Goal: Task Accomplishment & Management: Manage account settings

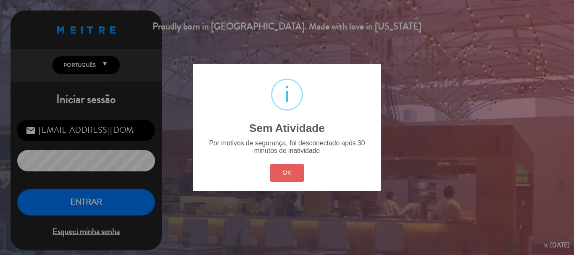
click at [289, 174] on button "OK" at bounding box center [287, 173] width 34 height 18
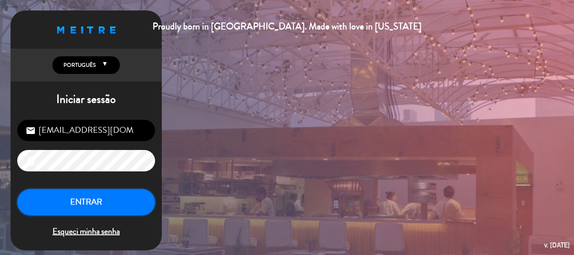
click at [110, 211] on button "ENTRAR" at bounding box center [86, 202] width 138 height 26
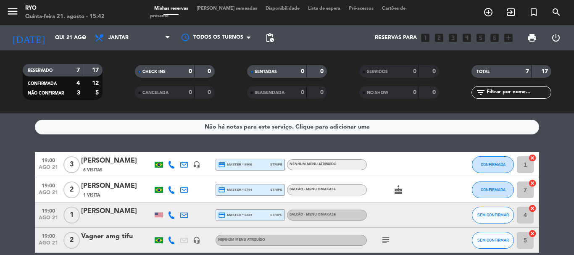
click at [36, 137] on div "Não há notas para este serviço. Clique para adicionar uma 19:00 [DATE] 3 [PERSO…" at bounding box center [287, 184] width 574 height 142
click at [11, 187] on bookings-row "19:00 [DATE] 3 [PERSON_NAME] 6 Visitas headset_mic credit_card master * 9906 st…" at bounding box center [287, 252] width 574 height 200
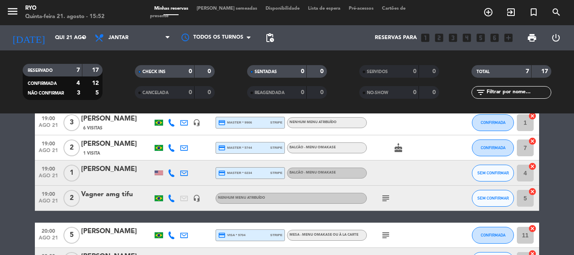
click at [17, 184] on bookings-row "19:00 [DATE] 3 [PERSON_NAME] 6 Visitas headset_mic credit_card master * 9906 st…" at bounding box center [287, 210] width 574 height 200
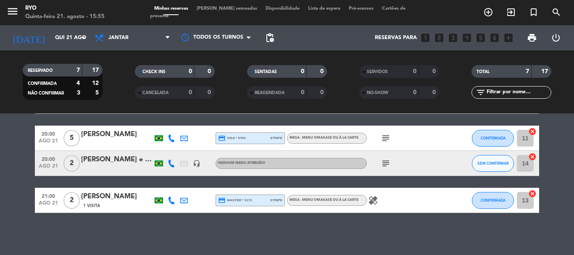
click at [387, 138] on icon "subject" at bounding box center [386, 138] width 10 height 10
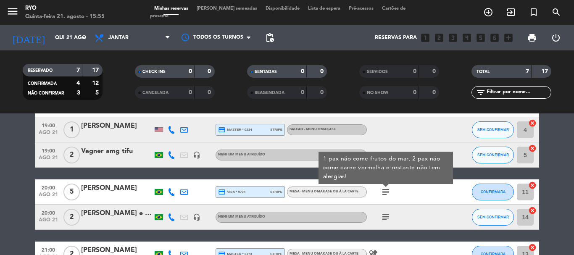
scroll to position [55, 0]
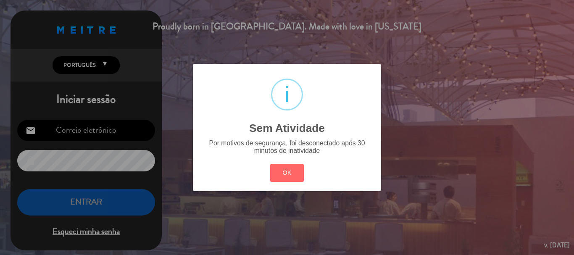
type input "[EMAIL_ADDRESS][DOMAIN_NAME]"
